Goal: Task Accomplishment & Management: Use online tool/utility

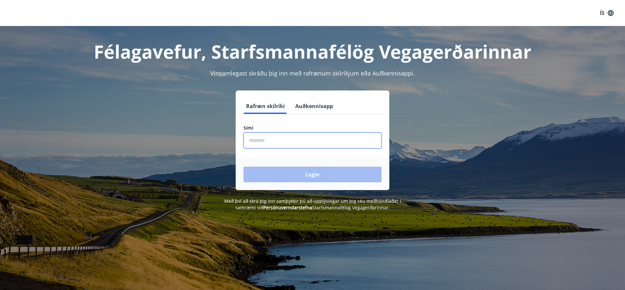
click at [274, 142] on input "phone" at bounding box center [312, 140] width 138 height 16
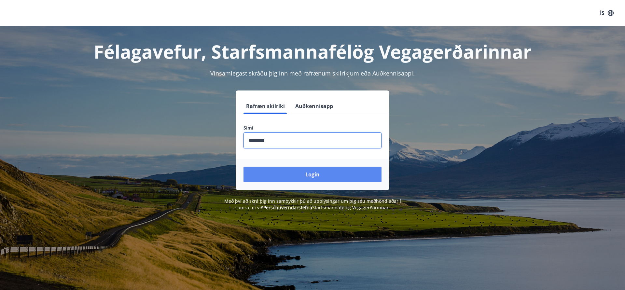
type input "********"
click at [310, 175] on button "Login" at bounding box center [312, 175] width 138 height 16
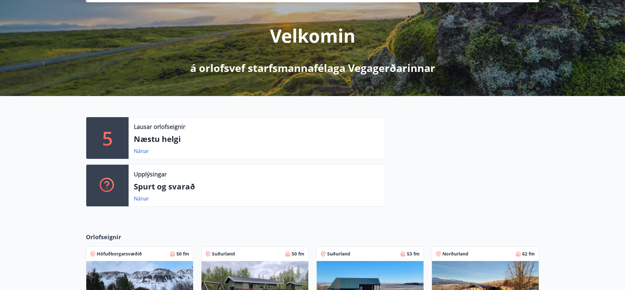
scroll to position [133, 0]
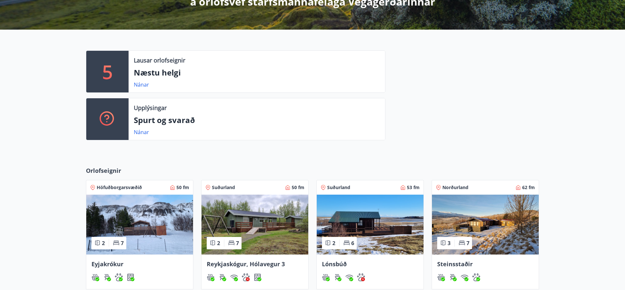
click at [269, 225] on img at bounding box center [254, 225] width 107 height 60
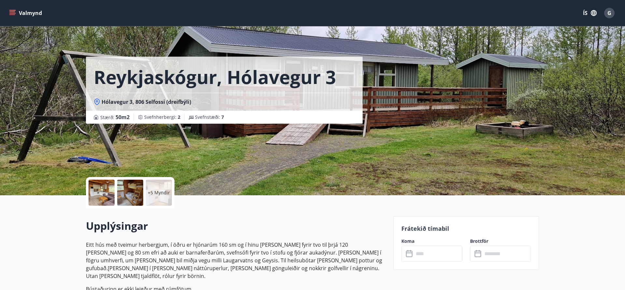
click at [12, 13] on icon "menu" at bounding box center [12, 13] width 7 height 1
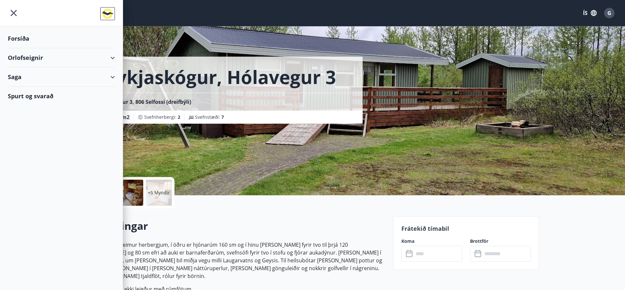
click at [12, 13] on icon "menu" at bounding box center [14, 13] width 12 height 12
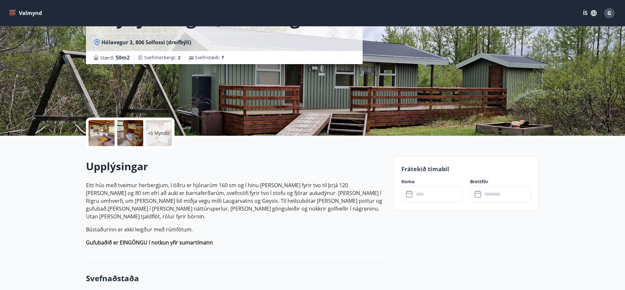
scroll to position [66, 0]
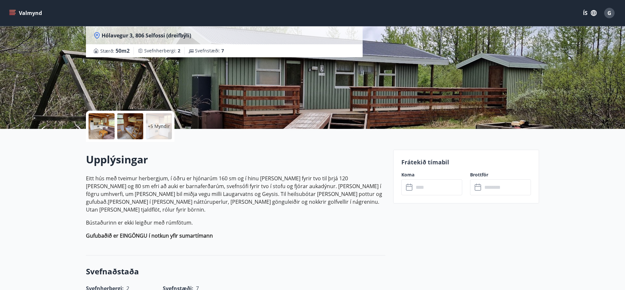
click at [411, 186] on icon at bounding box center [410, 188] width 8 height 8
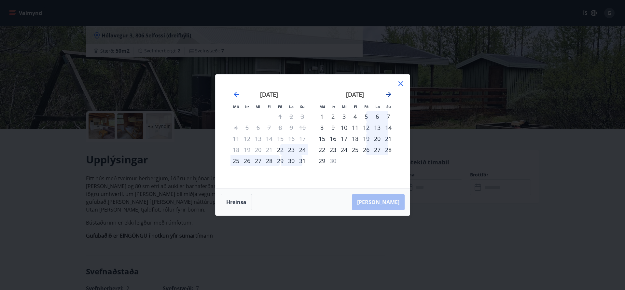
click at [390, 94] on icon "Move forward to switch to the next month." at bounding box center [388, 94] width 5 height 5
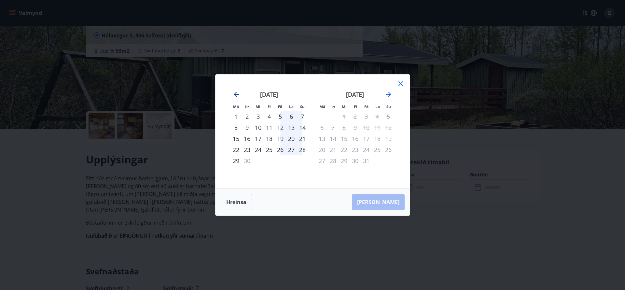
click at [234, 93] on icon "Move backward to switch to the previous month." at bounding box center [236, 94] width 8 height 8
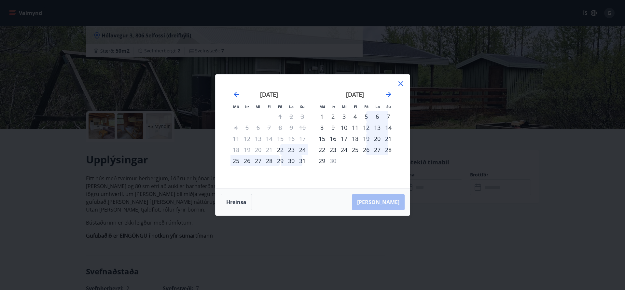
click at [401, 83] on icon at bounding box center [400, 83] width 5 height 5
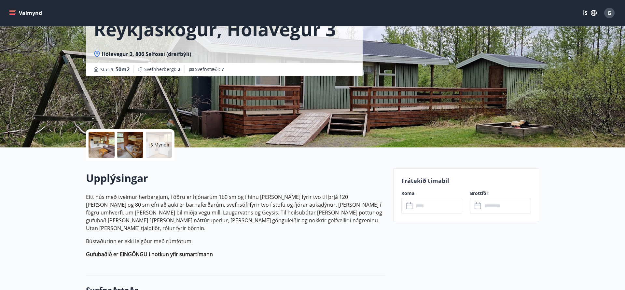
scroll to position [33, 0]
